Goal: Check status: Check status

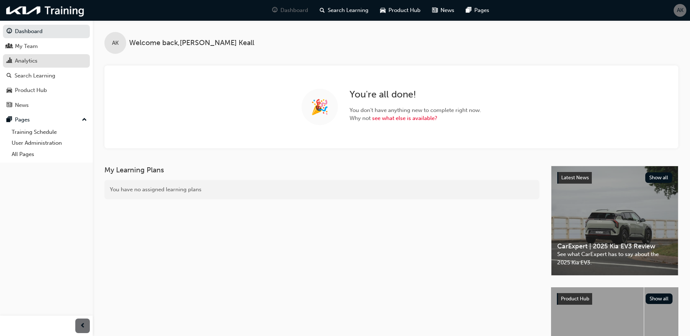
click at [34, 58] on div "Analytics" at bounding box center [26, 61] width 23 height 8
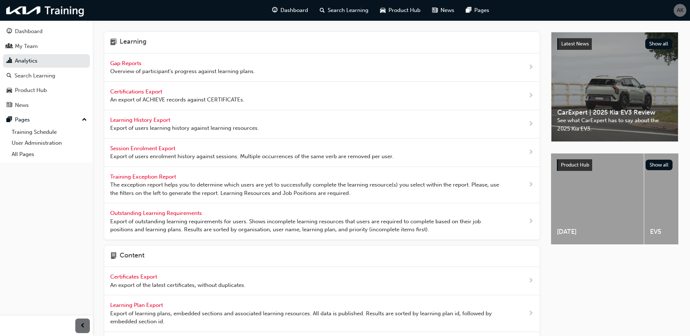
click at [133, 64] on span "Gap Reports" at bounding box center [126, 63] width 33 height 7
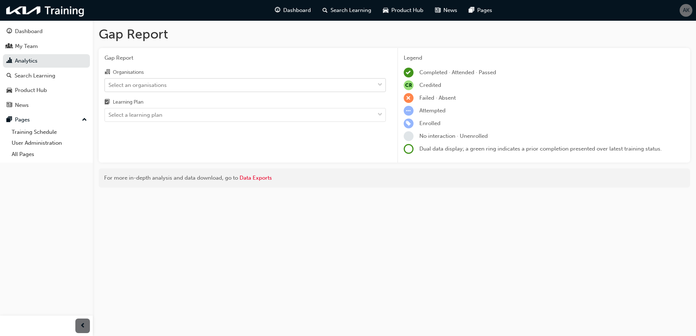
click at [314, 84] on div "Select an organisations" at bounding box center [240, 85] width 270 height 13
click at [109, 84] on input "Organisations Select an organisations" at bounding box center [108, 85] width 1 height 6
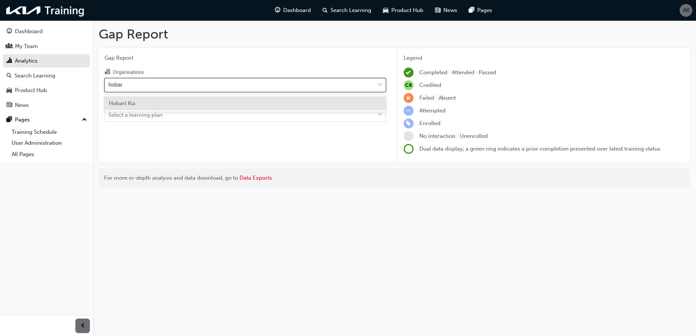
type input "hobart"
click at [187, 105] on div "Hobart Kia" at bounding box center [244, 103] width 281 height 14
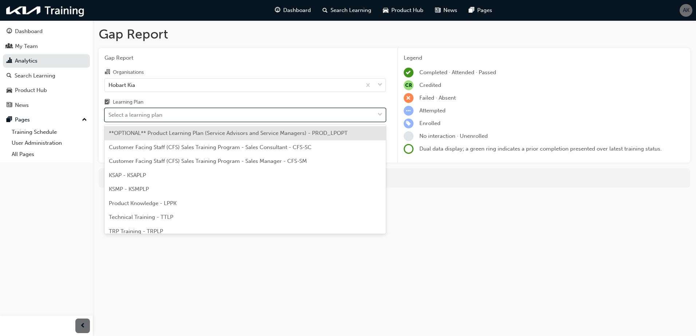
click at [168, 113] on div "Select a learning plan" at bounding box center [240, 115] width 270 height 13
click at [109, 113] on input "Learning Plan option **OPTIONAL** Product Learning Plan (Service Advisors and S…" at bounding box center [108, 115] width 1 height 6
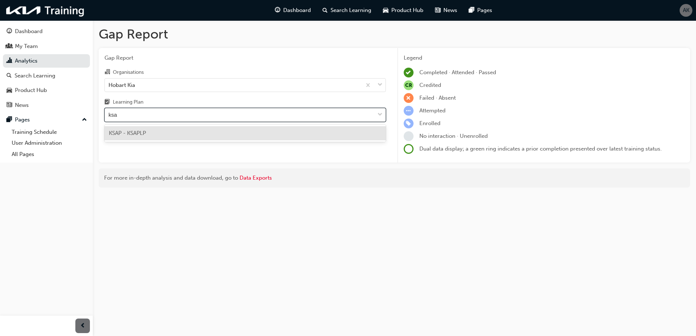
type input "ksap"
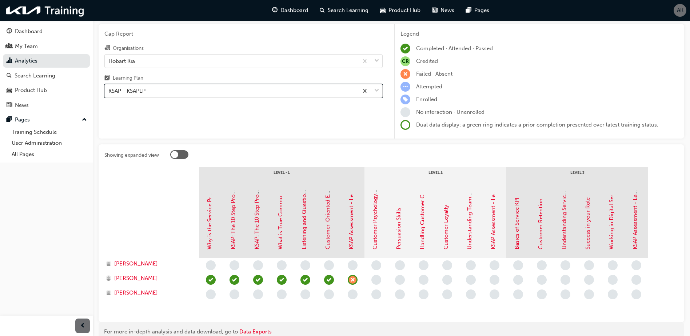
scroll to position [59, 0]
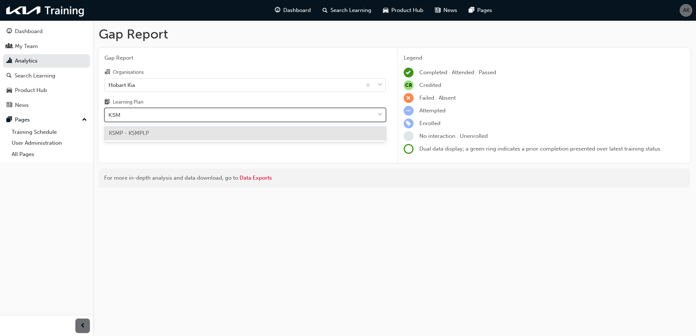
type input "KSMP"
